Goal: Use online tool/utility: Utilize a website feature to perform a specific function

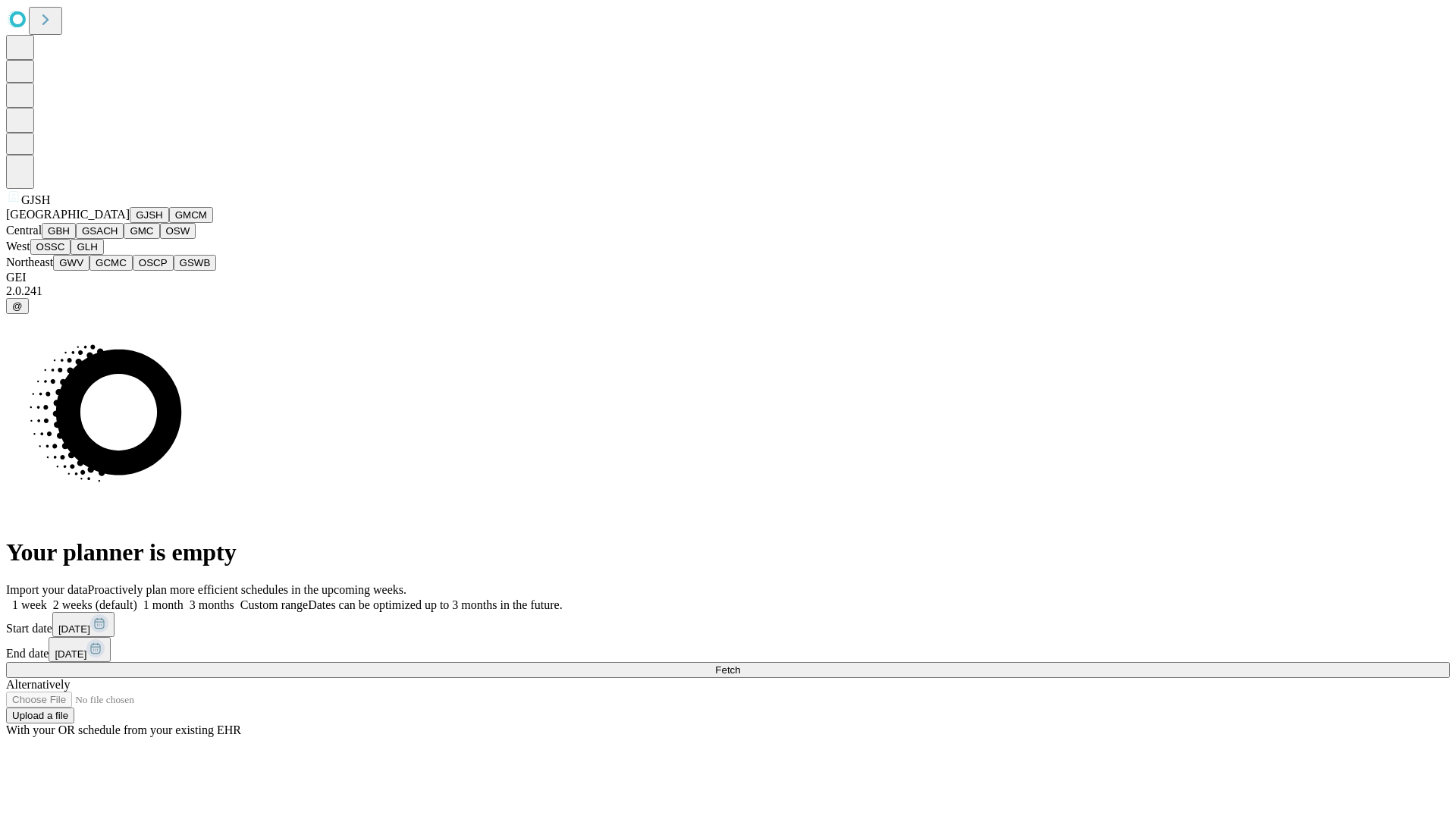
click at [130, 223] on button "GJSH" at bounding box center [149, 215] width 39 height 16
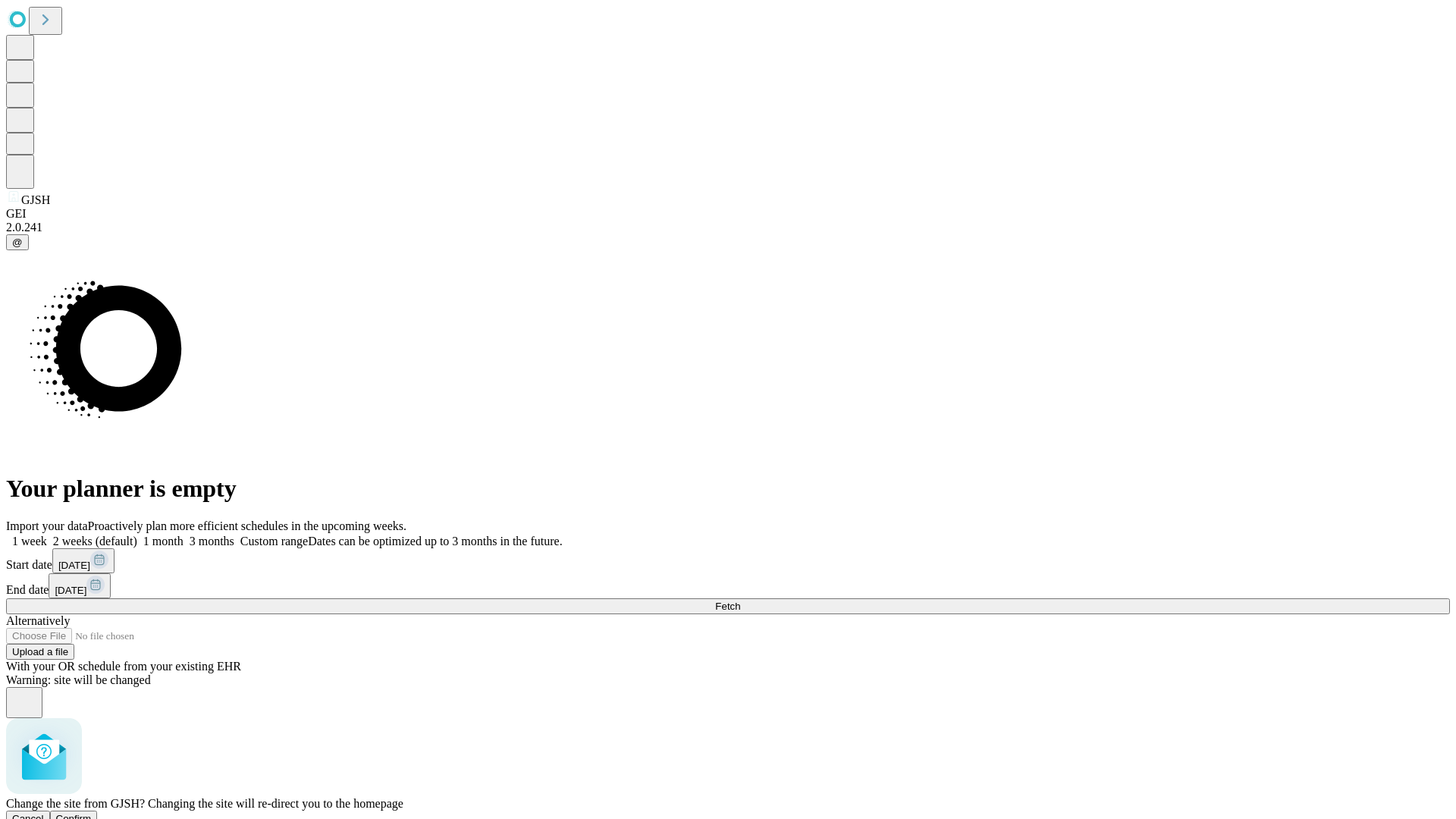
click at [92, 813] on span "Confirm" at bounding box center [74, 819] width 35 height 11
click at [138, 535] on label "2 weeks (default)" at bounding box center [92, 541] width 90 height 12
click at [740, 601] on span "Fetch" at bounding box center [728, 607] width 25 height 11
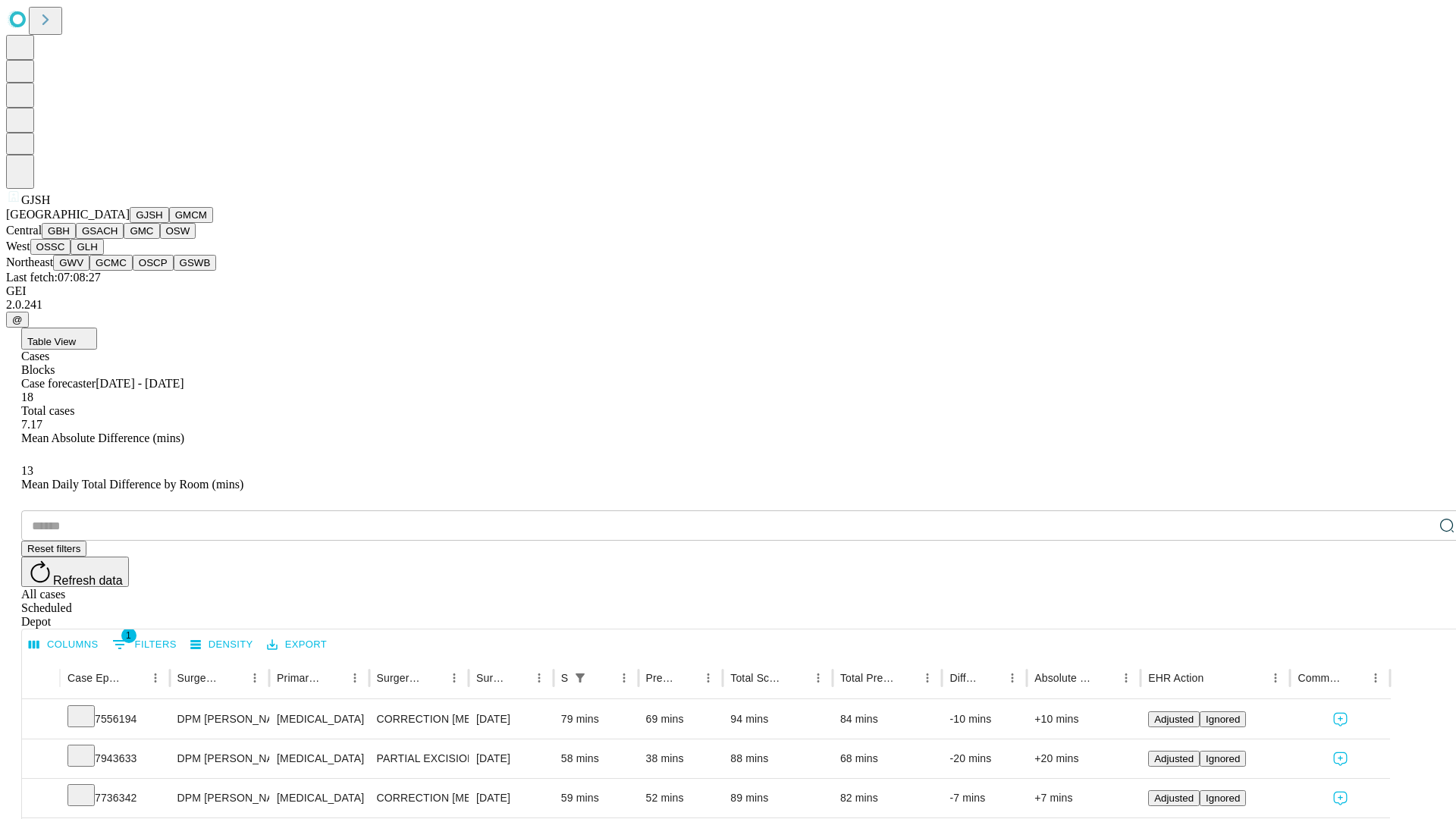
click at [169, 223] on button "GMCM" at bounding box center [191, 215] width 44 height 16
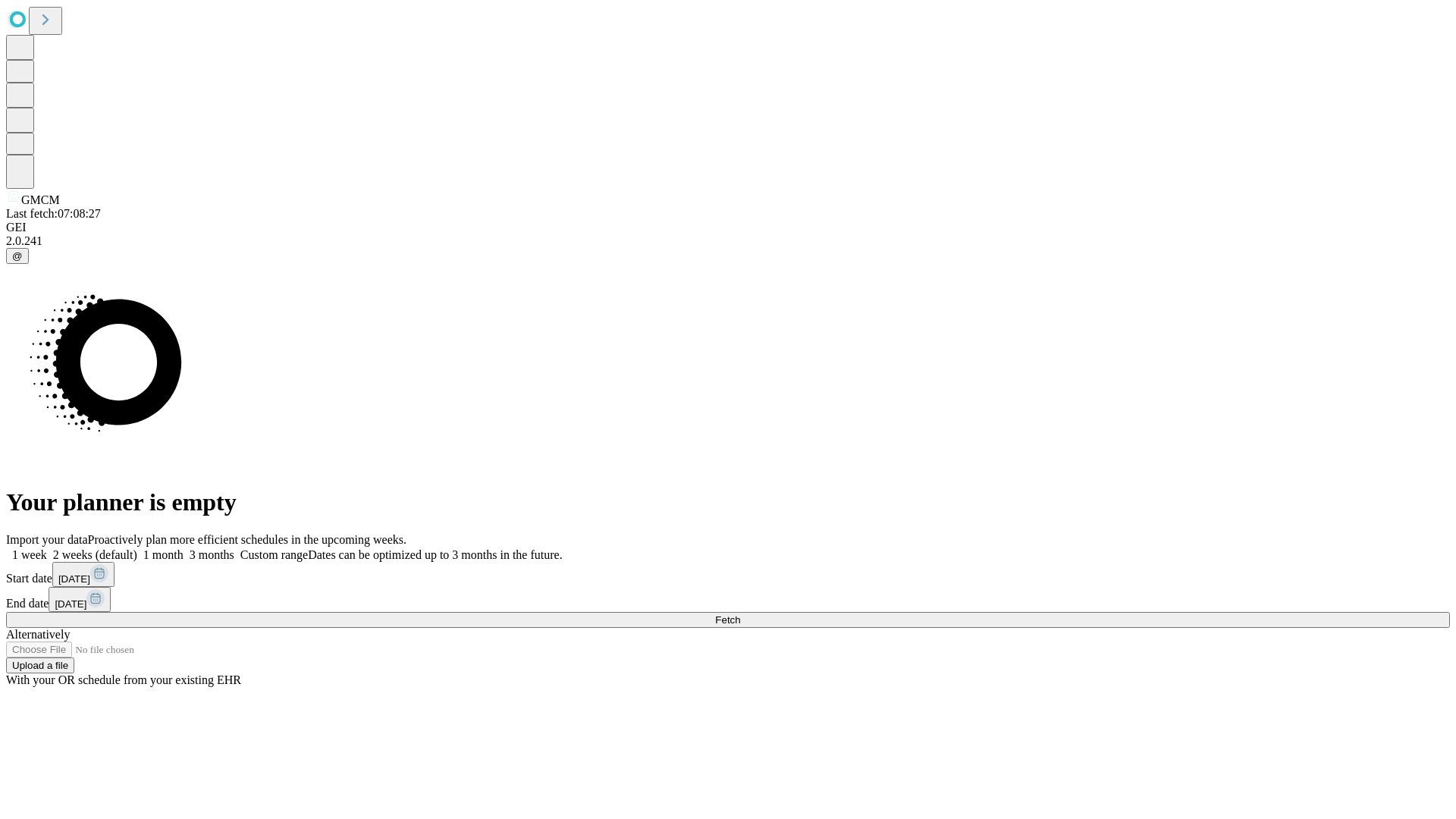
click at [138, 549] on label "2 weeks (default)" at bounding box center [92, 554] width 90 height 12
click at [740, 614] on span "Fetch" at bounding box center [728, 620] width 25 height 11
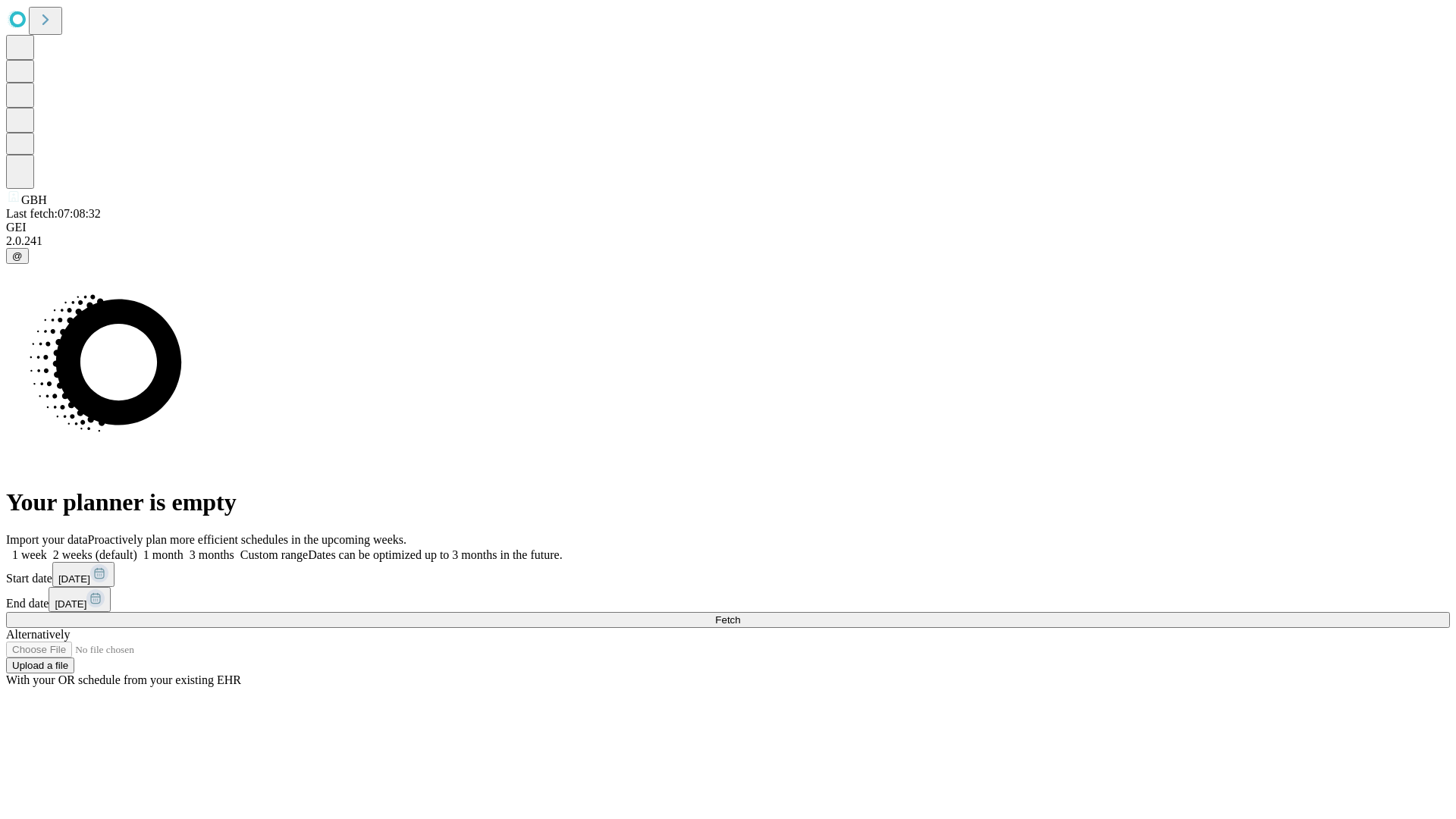
click at [138, 549] on label "2 weeks (default)" at bounding box center [92, 554] width 90 height 12
click at [740, 614] on span "Fetch" at bounding box center [728, 620] width 25 height 11
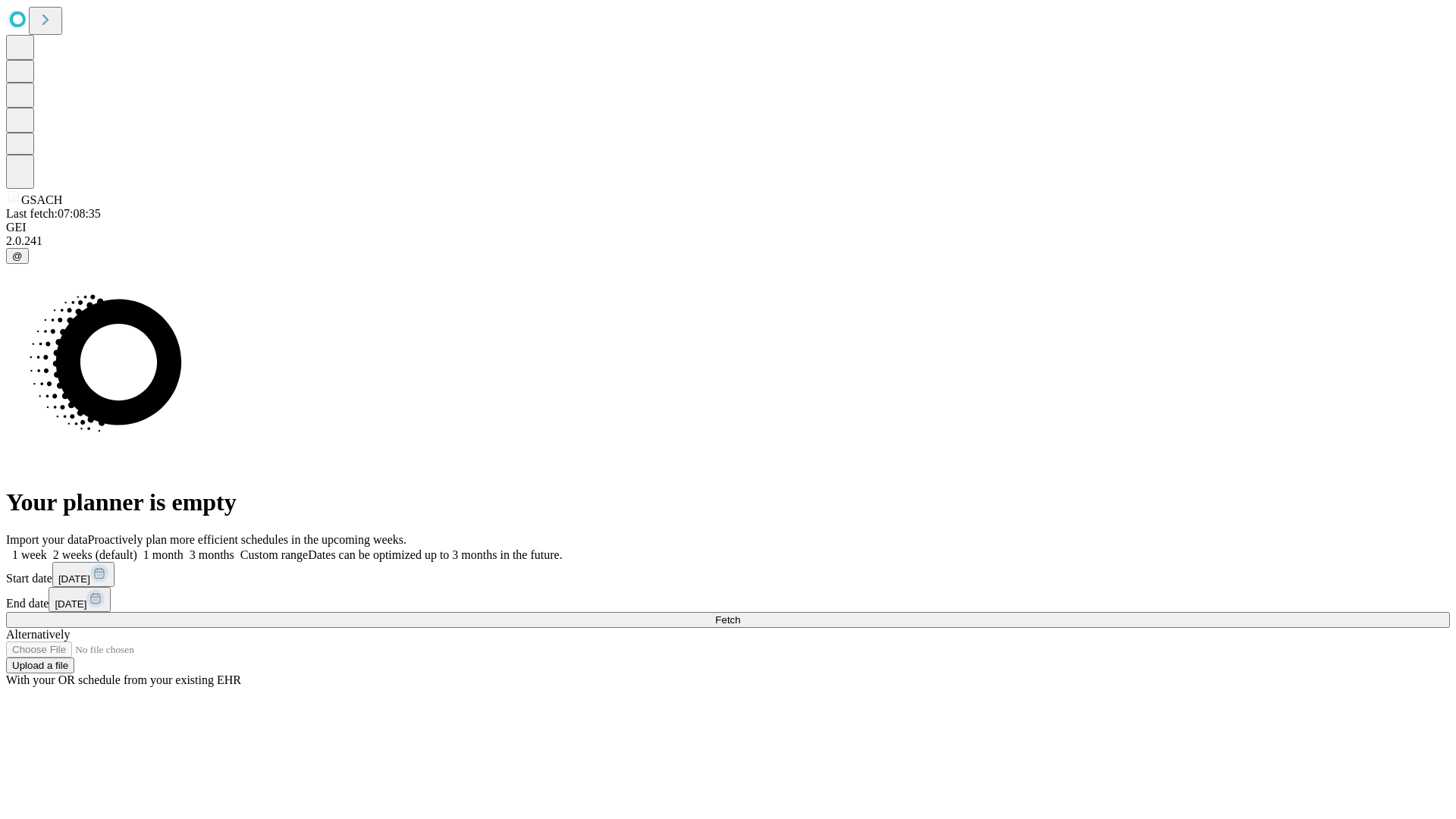
click at [138, 549] on label "2 weeks (default)" at bounding box center [92, 554] width 90 height 12
click at [740, 614] on span "Fetch" at bounding box center [728, 620] width 25 height 11
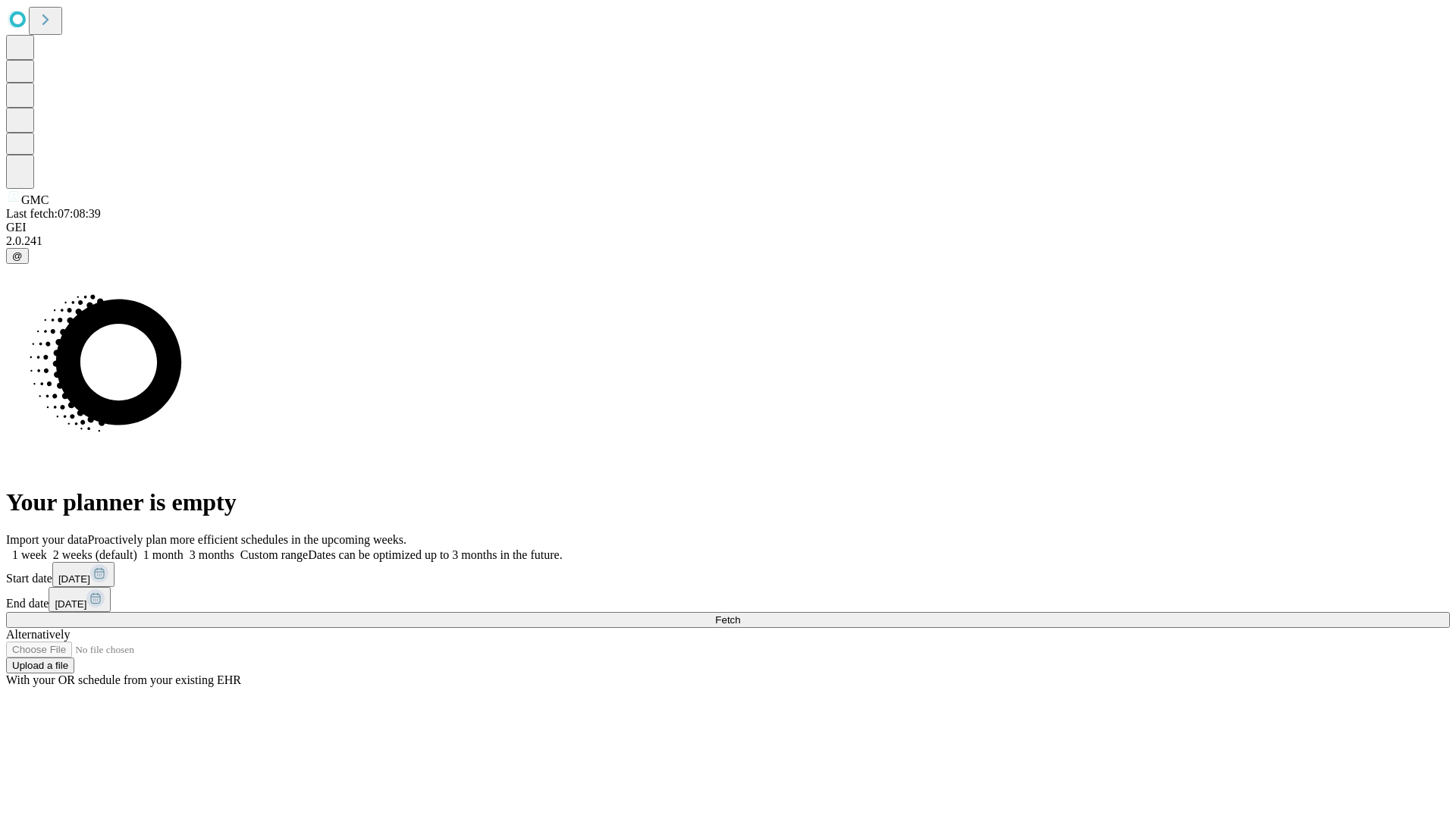
click at [138, 549] on label "2 weeks (default)" at bounding box center [92, 554] width 90 height 12
click at [740, 614] on span "Fetch" at bounding box center [728, 620] width 25 height 11
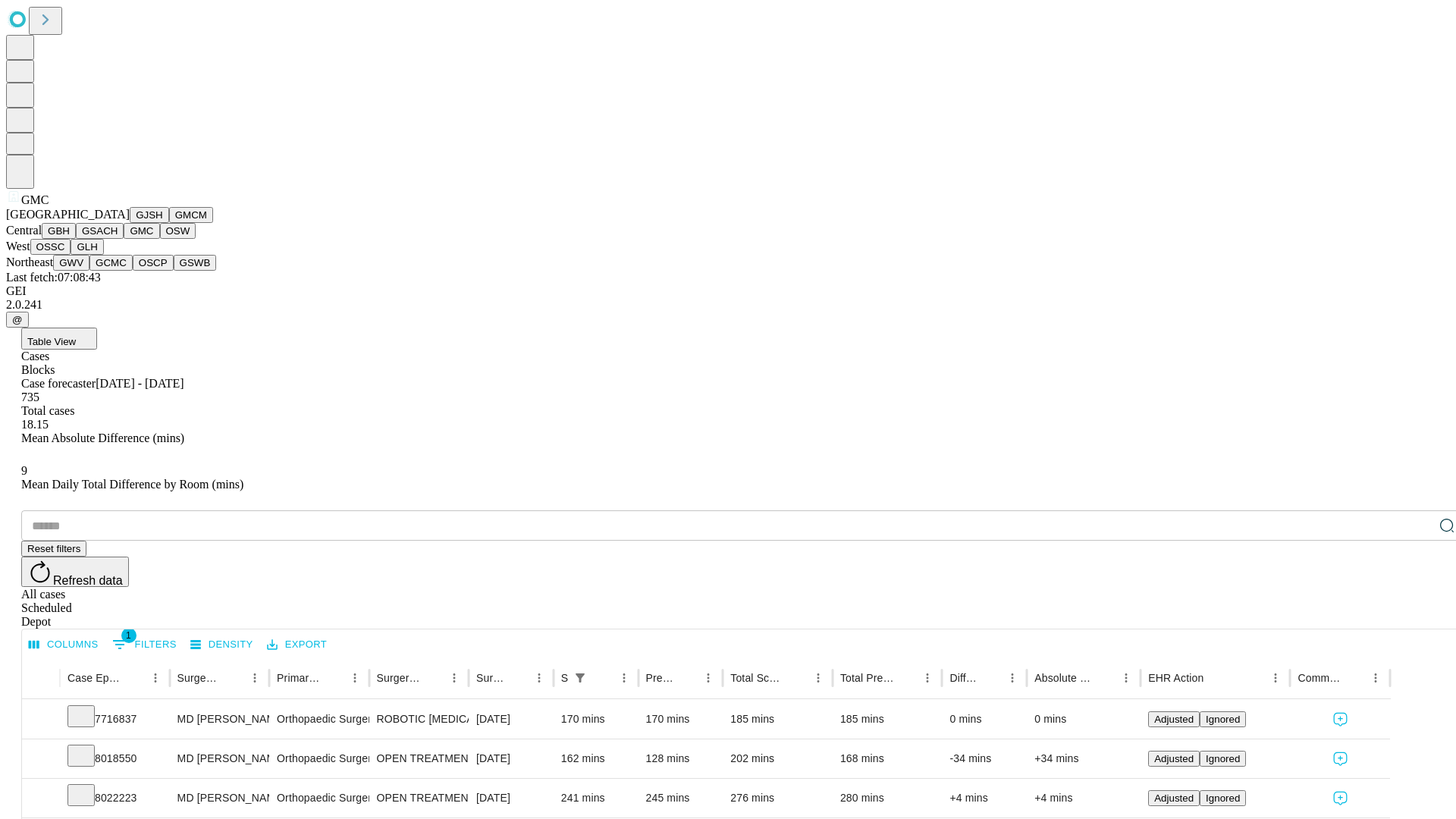
click at [160, 239] on button "OSW" at bounding box center [178, 230] width 36 height 16
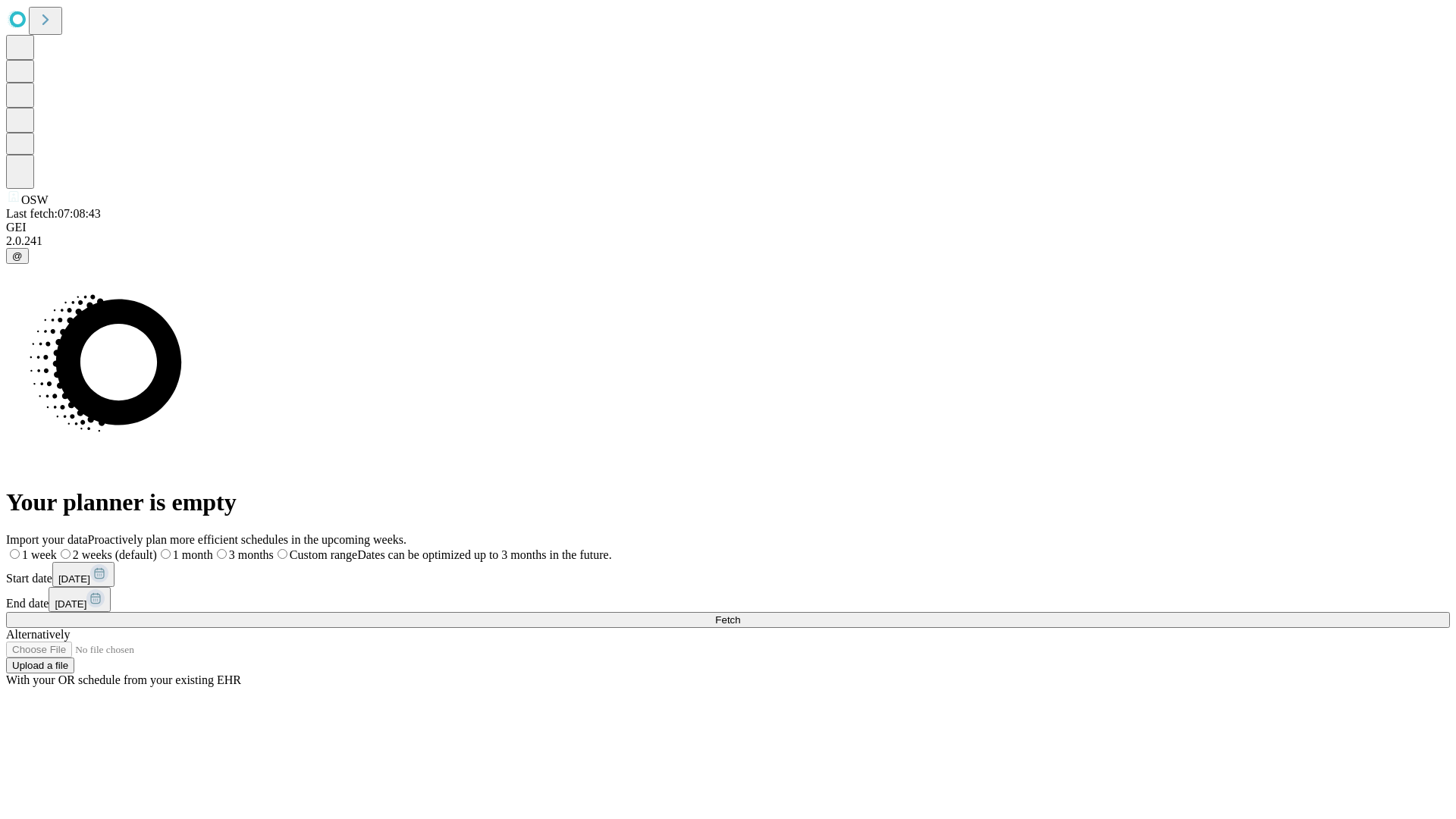
click at [157, 549] on label "2 weeks (default)" at bounding box center [107, 554] width 100 height 12
click at [740, 614] on span "Fetch" at bounding box center [728, 620] width 25 height 11
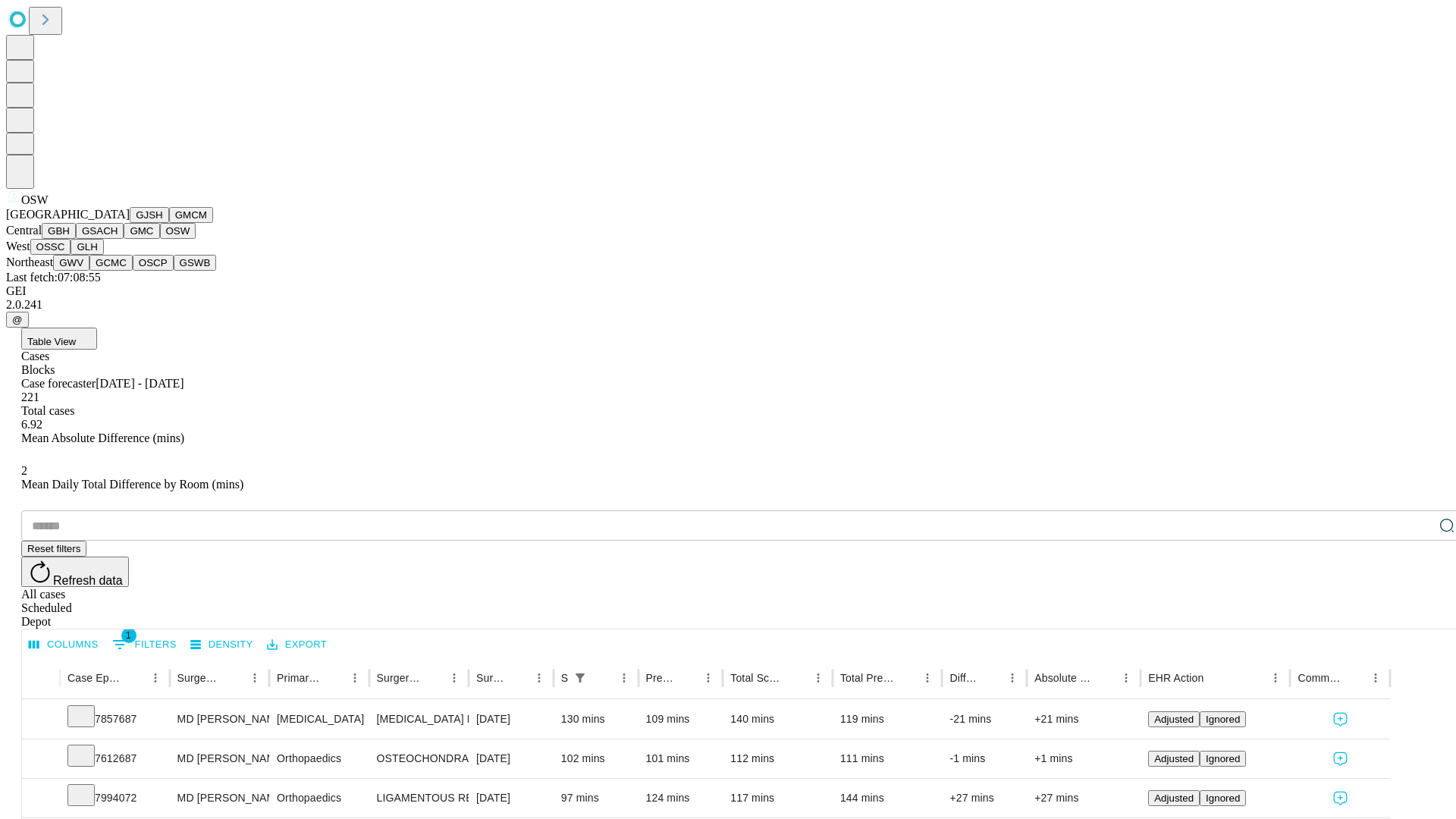
click at [72, 255] on button "OSSC" at bounding box center [51, 247] width 41 height 16
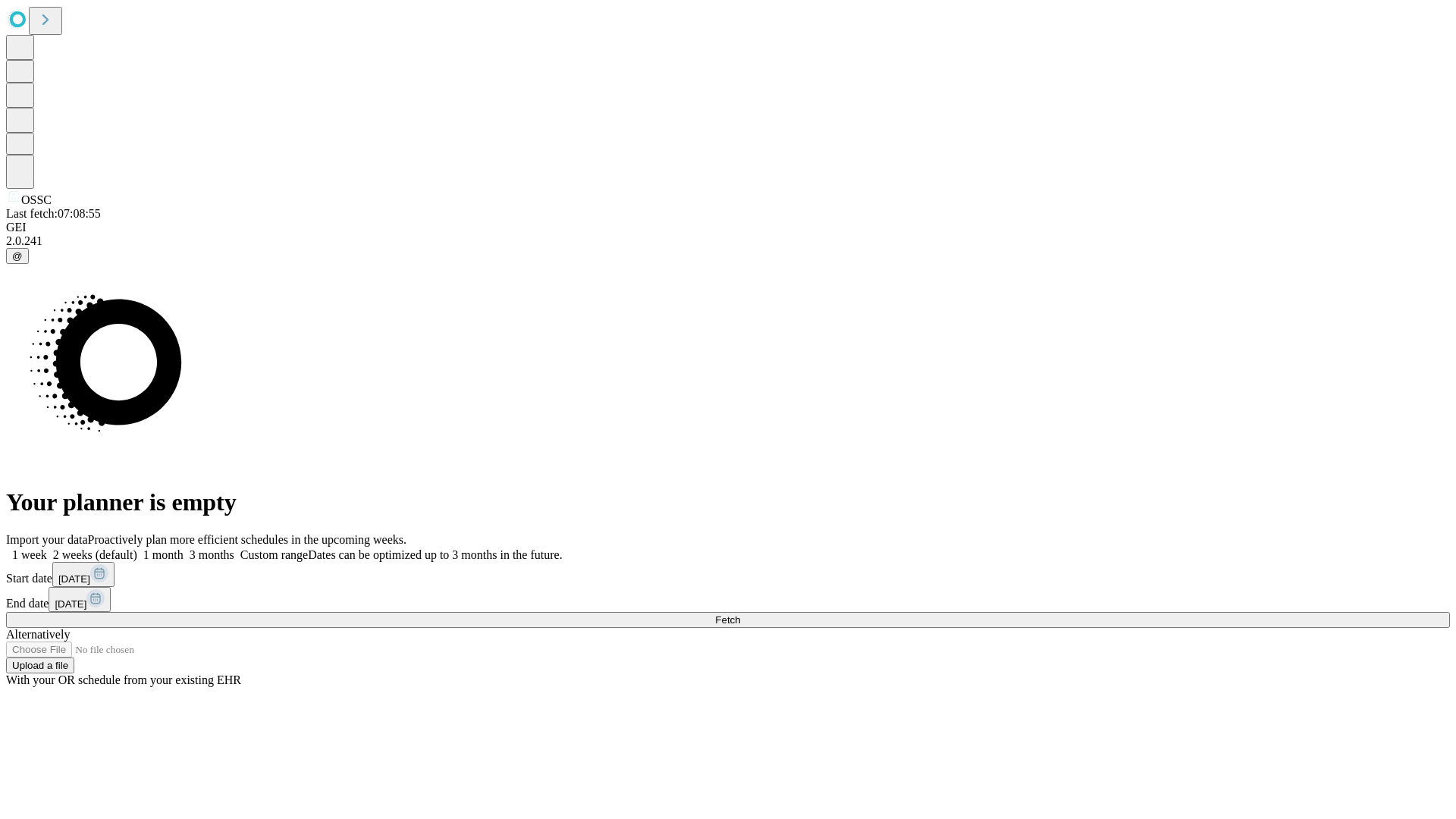
click at [138, 549] on label "2 weeks (default)" at bounding box center [92, 554] width 90 height 12
click at [740, 614] on span "Fetch" at bounding box center [728, 620] width 25 height 11
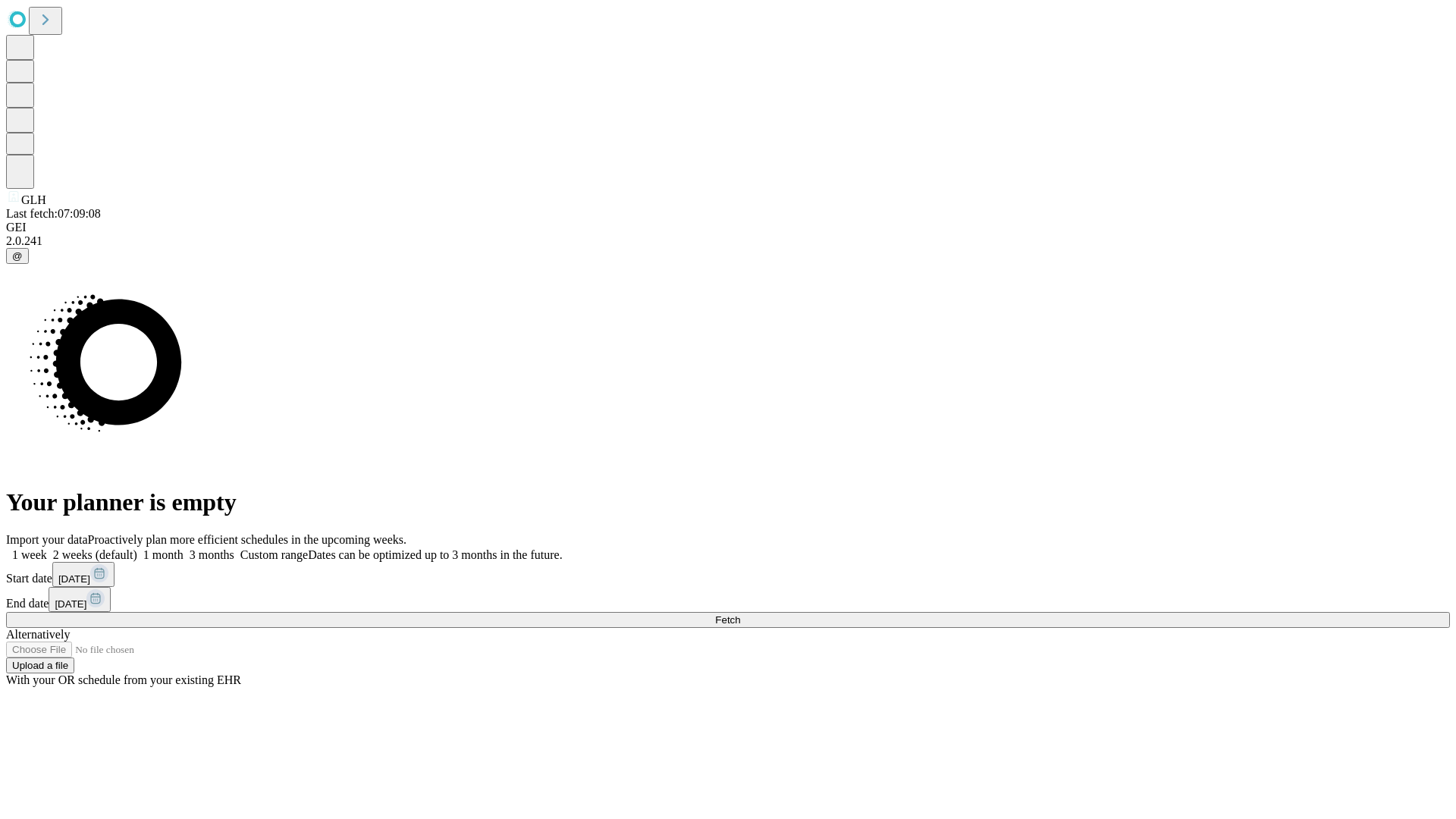
click at [138, 549] on label "2 weeks (default)" at bounding box center [92, 554] width 90 height 12
click at [740, 614] on span "Fetch" at bounding box center [728, 620] width 25 height 11
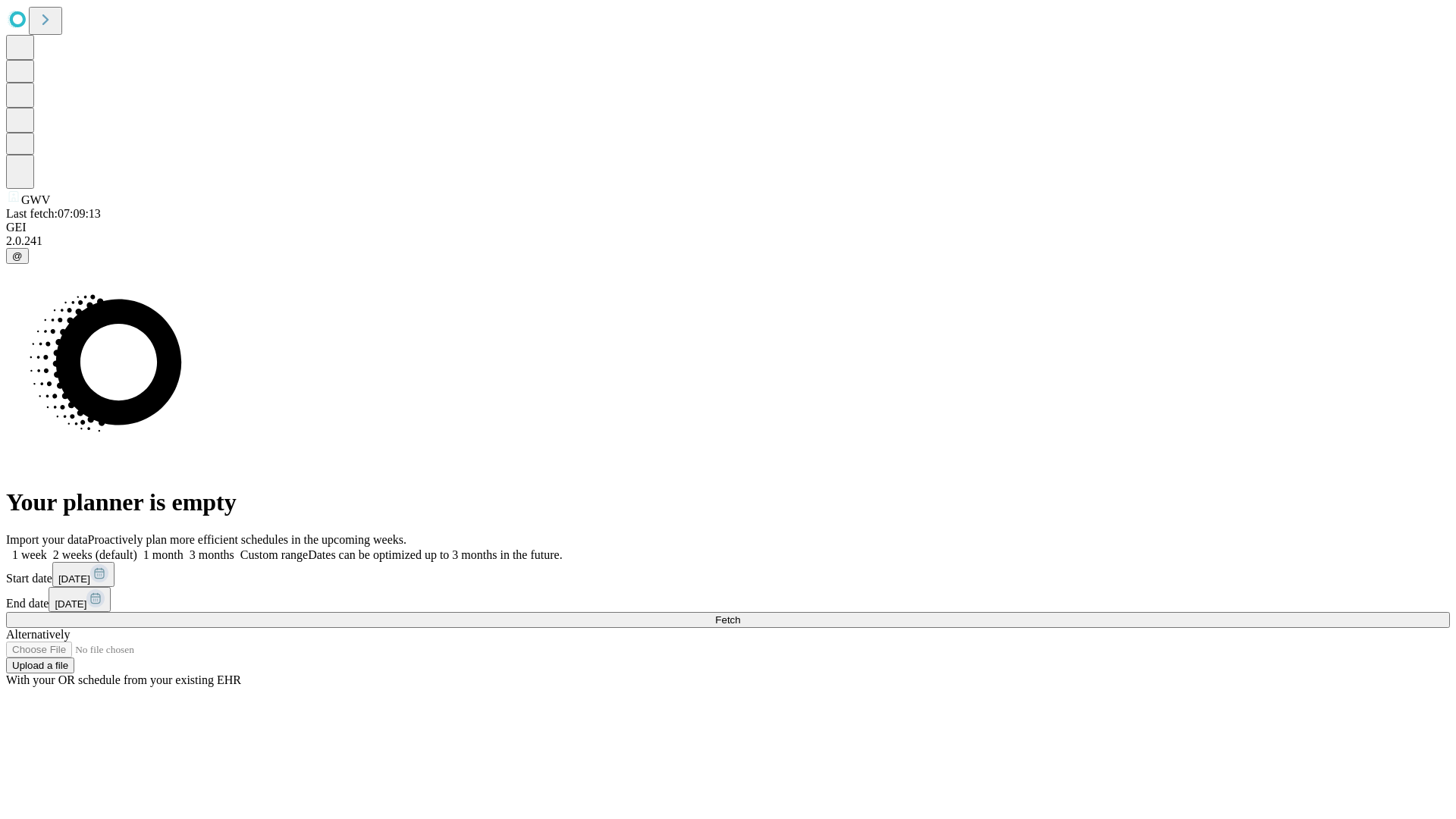
click at [138, 549] on label "2 weeks (default)" at bounding box center [92, 554] width 90 height 12
click at [740, 614] on span "Fetch" at bounding box center [728, 620] width 25 height 11
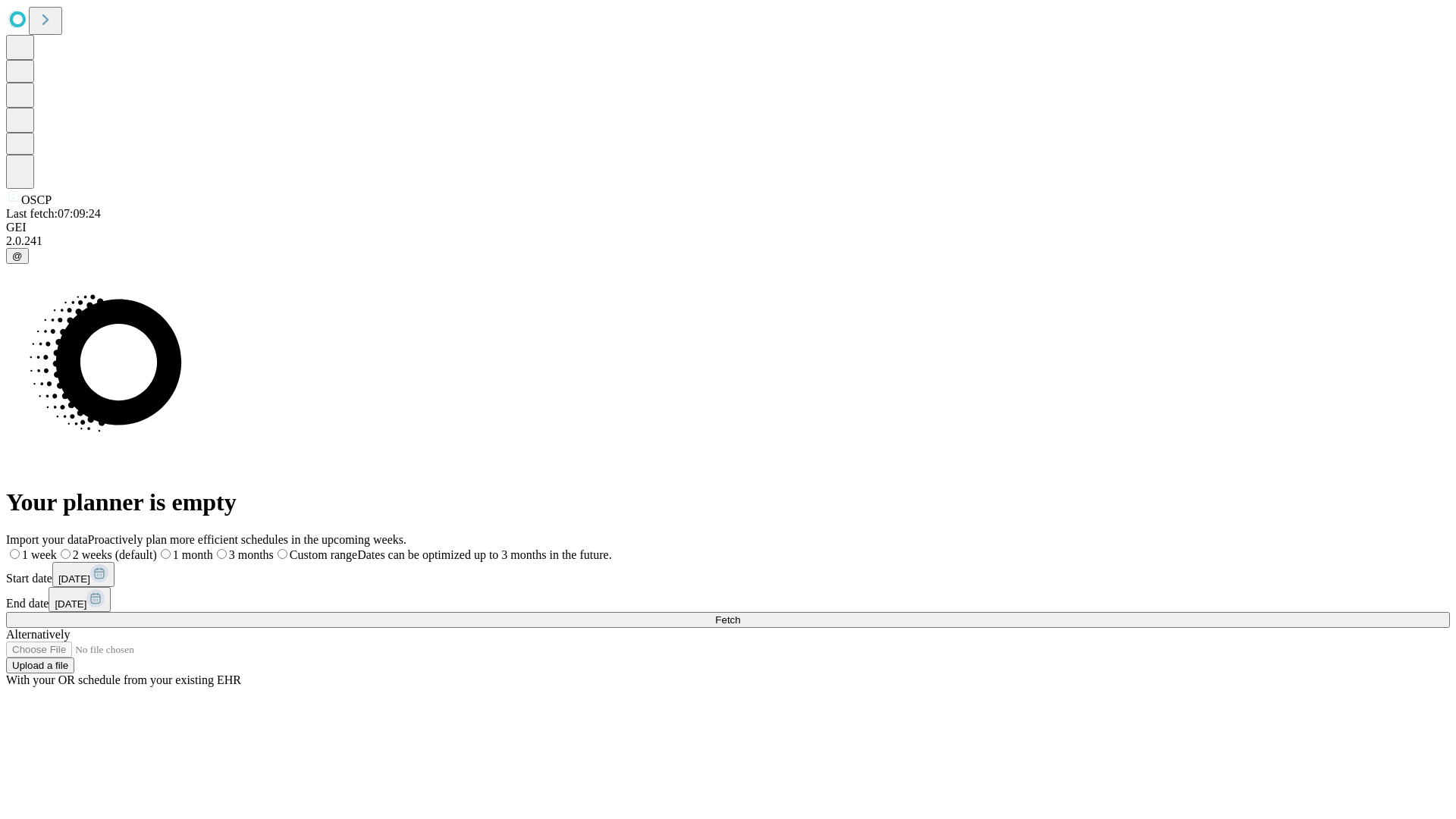
click at [740, 614] on span "Fetch" at bounding box center [728, 620] width 25 height 11
